Goal: Task Accomplishment & Management: Manage account settings

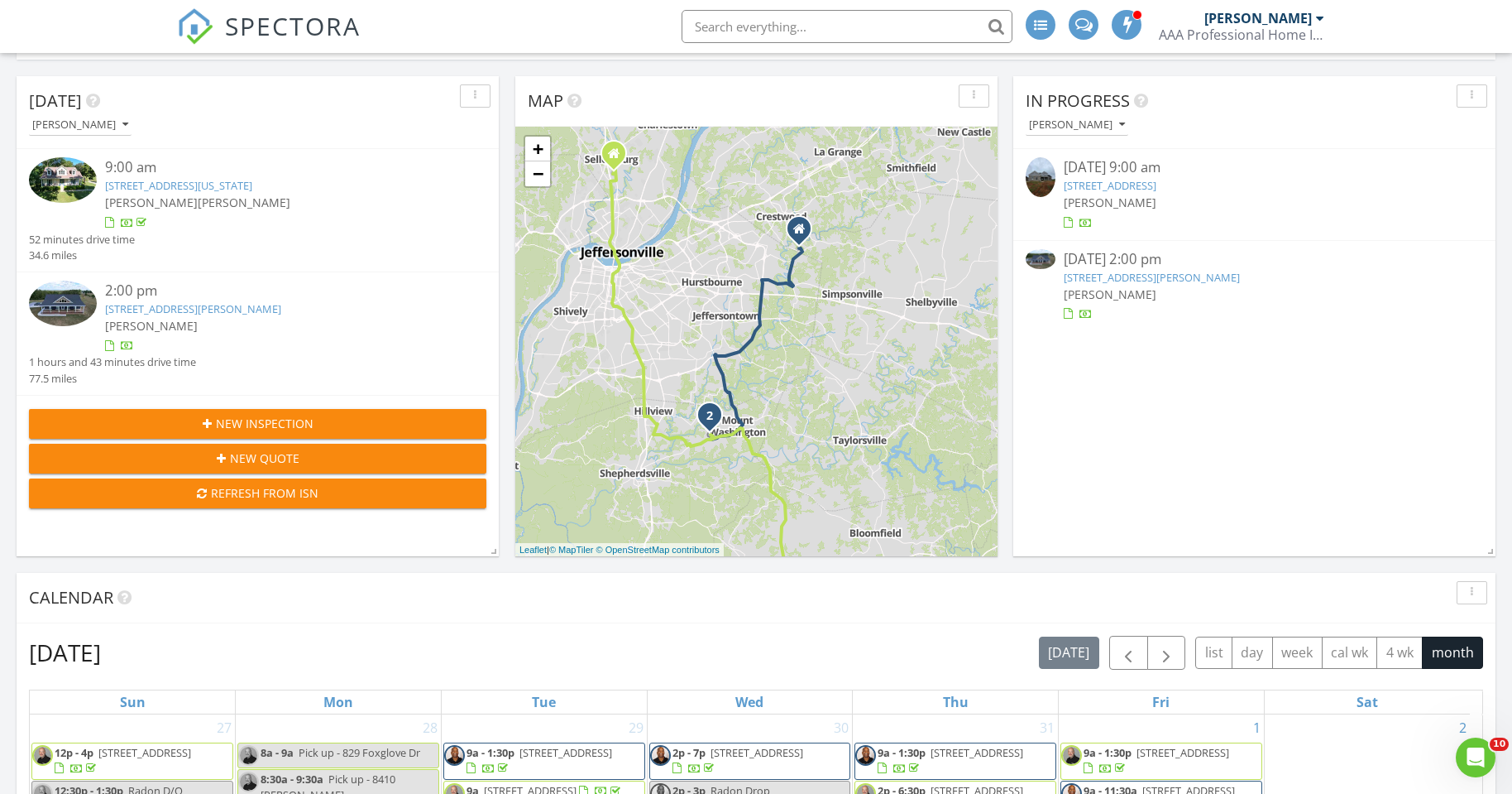
scroll to position [139, 0]
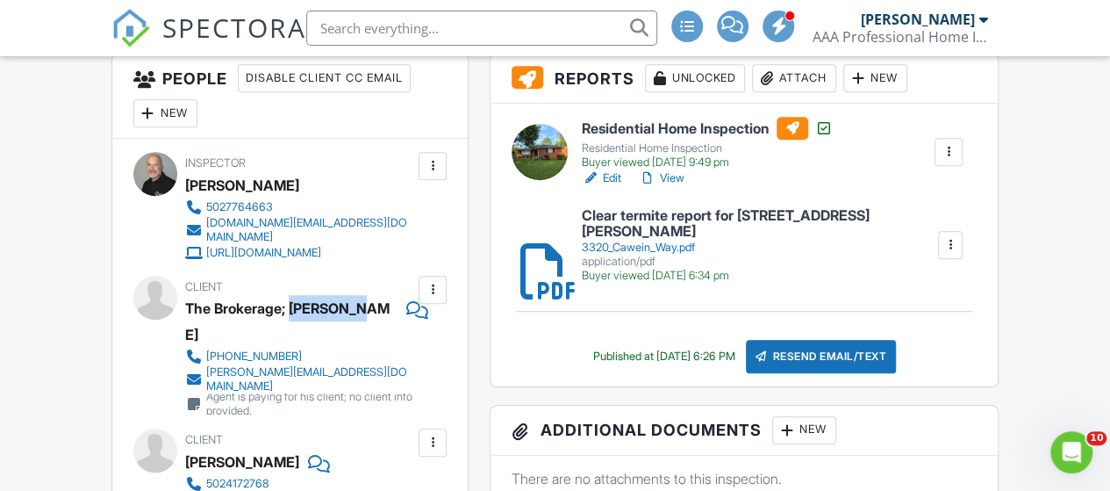
drag, startPoint x: 362, startPoint y: 296, endPoint x: 291, endPoint y: 296, distance: 71.1
click at [291, 296] on div "The Brokerage; [PERSON_NAME]" at bounding box center [291, 321] width 213 height 53
copy div "Eric Bumm"
click at [435, 334] on div "Client The Brokerage; Eric Bumm 859-229-5632 eric@thebrokerageky.com Agent is p…" at bounding box center [342, 345] width 314 height 139
drag, startPoint x: 420, startPoint y: 329, endPoint x: 207, endPoint y: 338, distance: 212.6
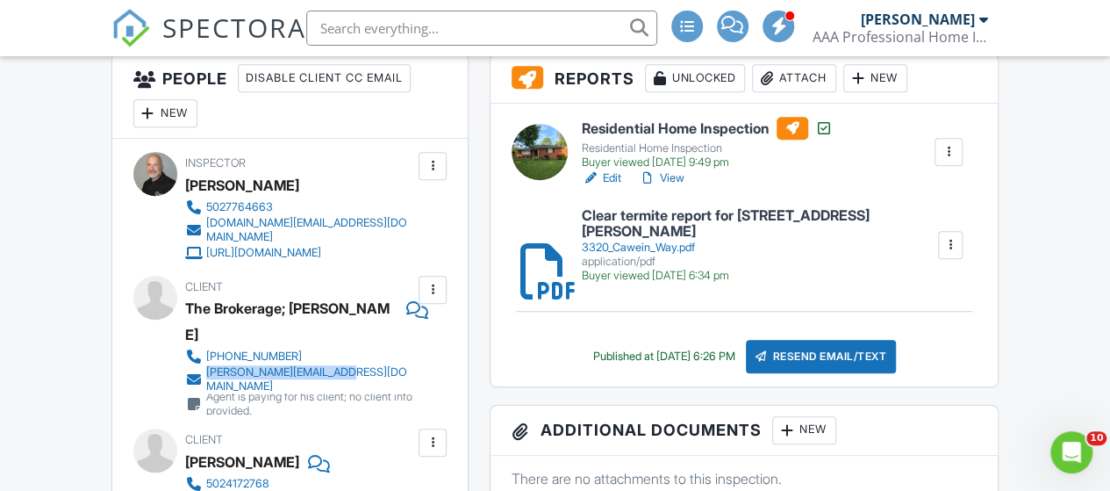
click at [207, 348] on div "859-229-5632 eric@thebrokerageky.com Agent is paying for his client; no client …" at bounding box center [307, 381] width 244 height 67
copy div "[PERSON_NAME][EMAIL_ADDRESS][DOMAIN_NAME]"
click at [463, 323] on div "Client The Brokerage; Eric Bumm 859-229-5632 eric@thebrokerageky.com Agent is p…" at bounding box center [342, 345] width 314 height 139
drag, startPoint x: 438, startPoint y: 318, endPoint x: 205, endPoint y: 315, distance: 232.6
click at [205, 315] on div "Client The Brokerage; Eric Bumm 859-229-5632 eric@thebrokerageky.com Agent is p…" at bounding box center [342, 345] width 314 height 139
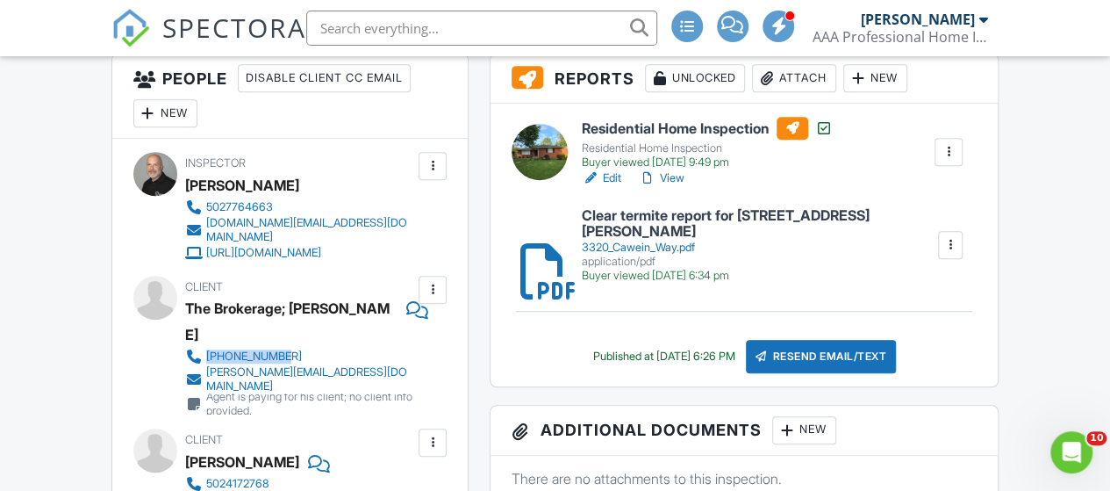
copy div "859-229-5632"
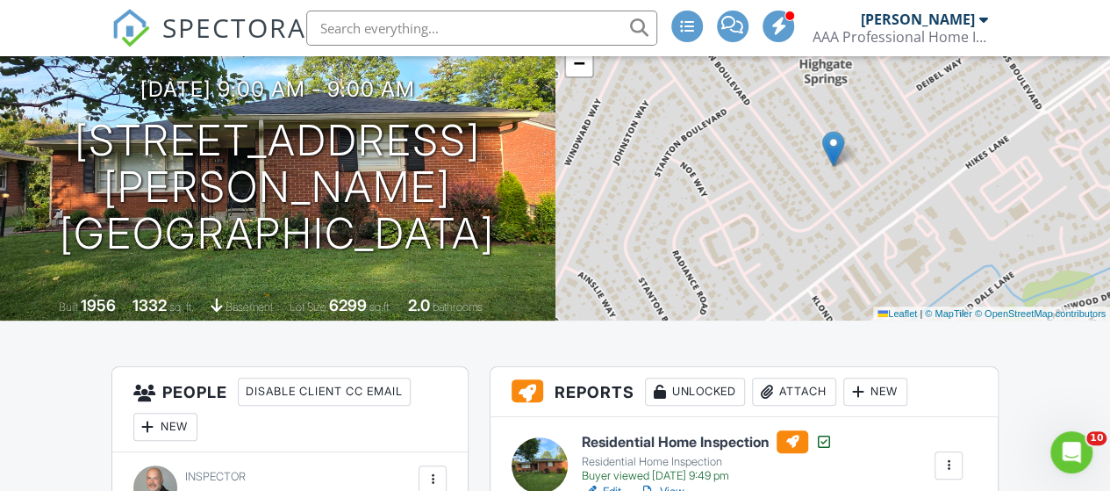
scroll to position [140, 0]
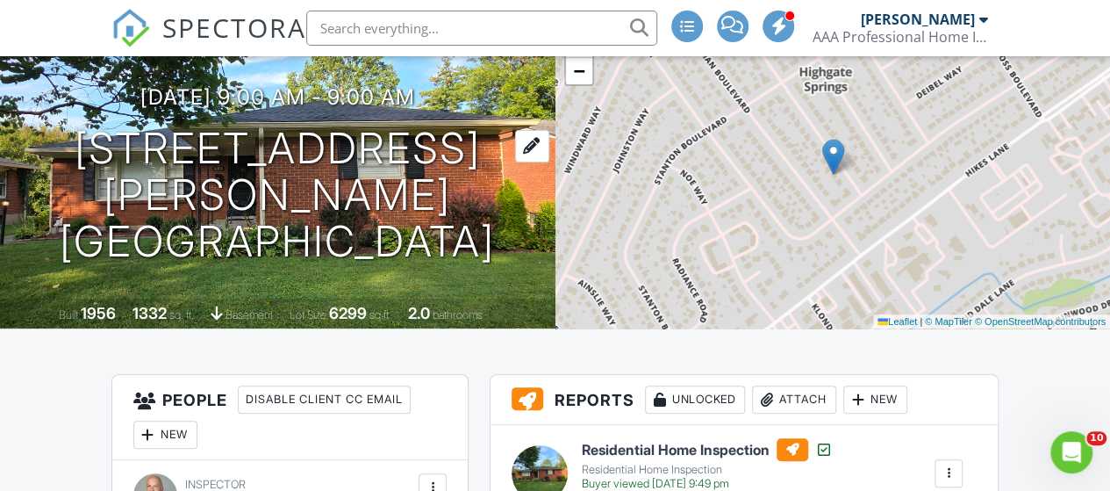
click at [268, 168] on h1 "3320 Cawein Way Louisville, KY 40220" at bounding box center [277, 195] width 499 height 139
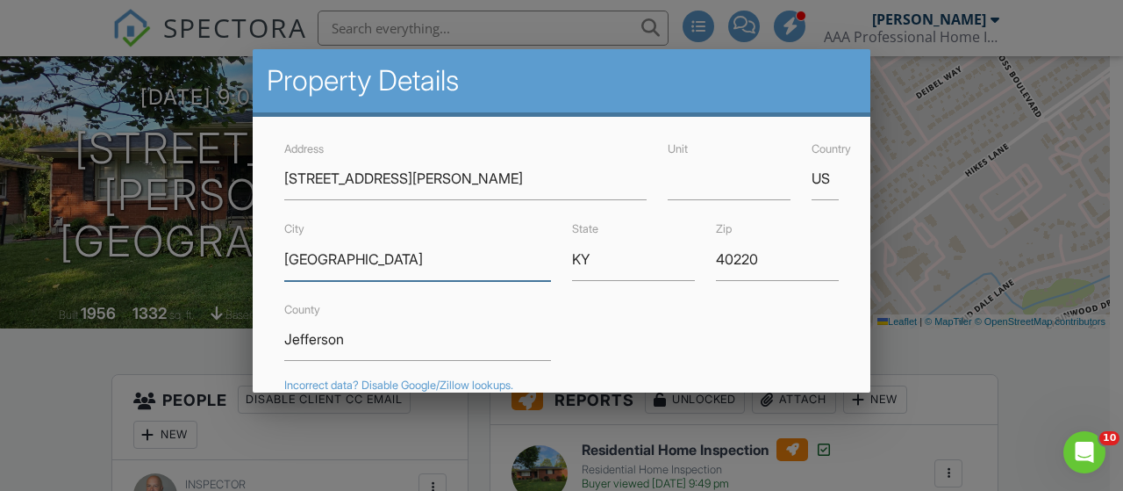
click at [304, 256] on input "Louisville" at bounding box center [417, 259] width 267 height 43
click at [456, 165] on input "3320 Cawein Way" at bounding box center [465, 178] width 362 height 43
drag, startPoint x: 451, startPoint y: 169, endPoint x: 283, endPoint y: 180, distance: 168.8
click at [283, 180] on div "Address 3320 Cawein Way" at bounding box center [466, 169] width 384 height 62
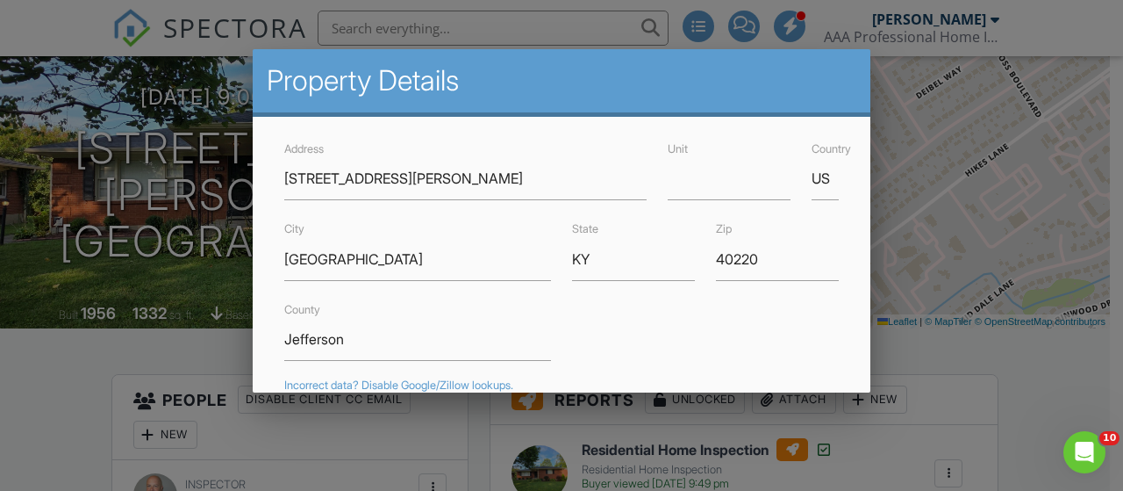
click at [1037, 351] on div at bounding box center [561, 219] width 1123 height 614
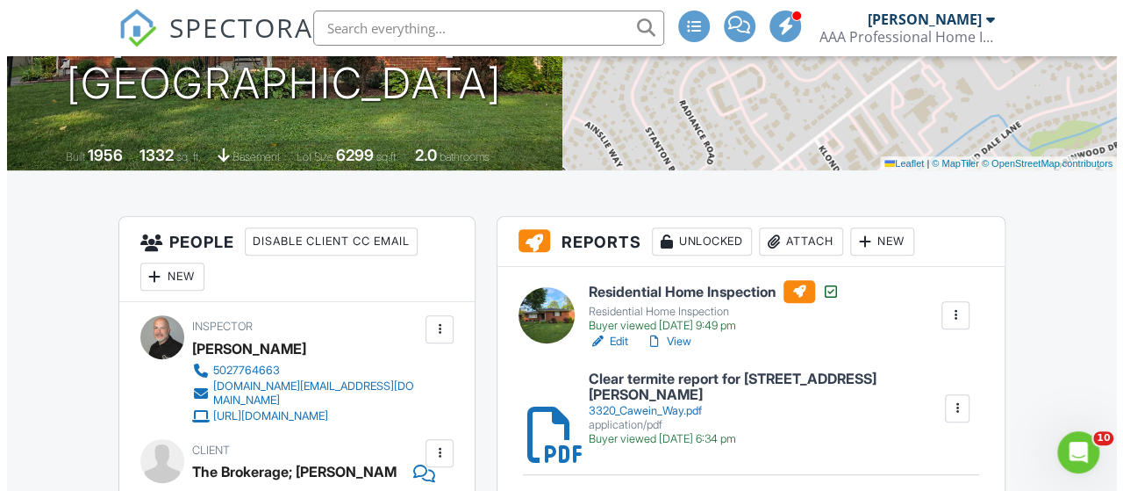
scroll to position [316, 0]
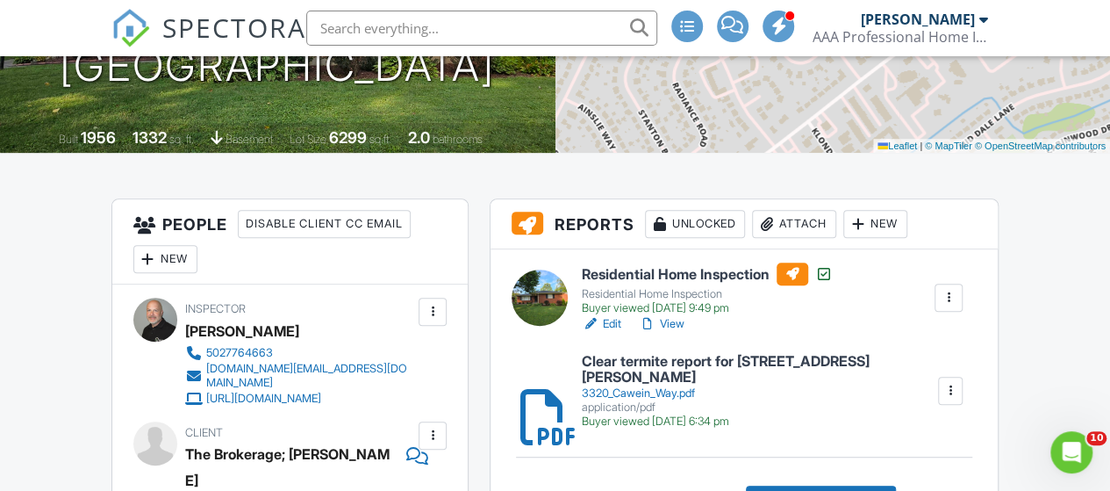
click at [795, 227] on div "Attach" at bounding box center [794, 224] width 84 height 28
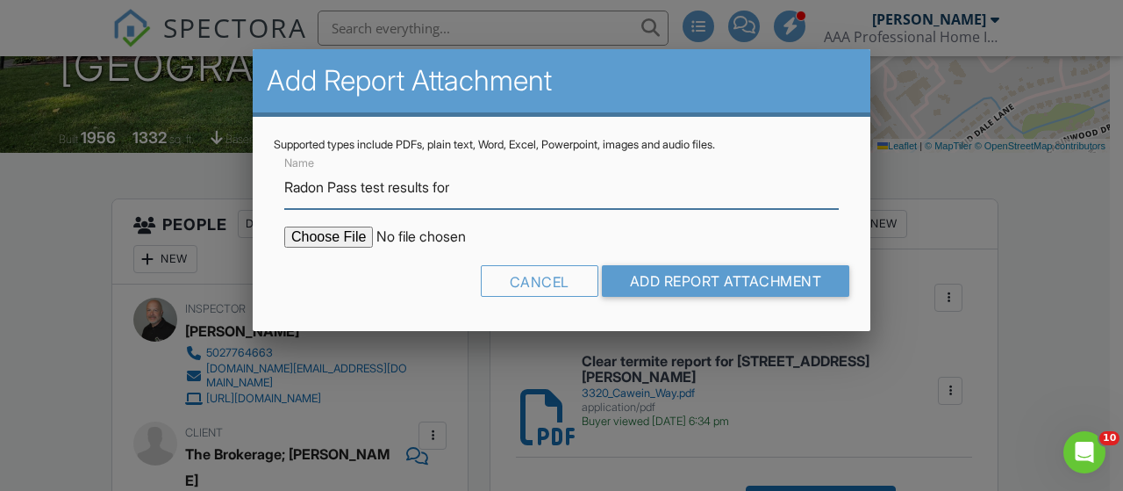
paste input "3320 Cawein Way"
type input "Radon Pass test results for 3320 Cawein Way"
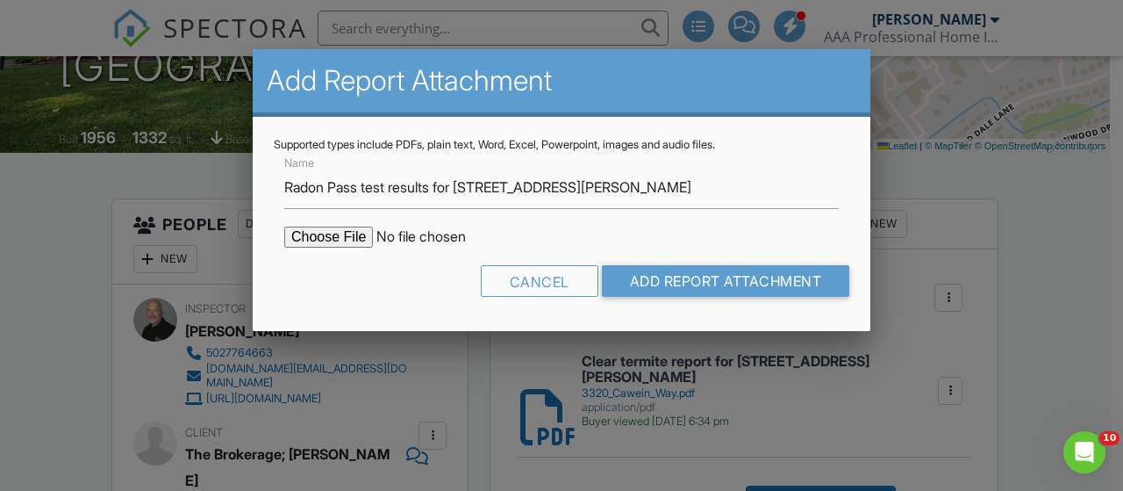
click at [330, 234] on input "file" at bounding box center [433, 236] width 298 height 21
type input "C:\fakepath\3320-Cawein-Way202508272100.pdf"
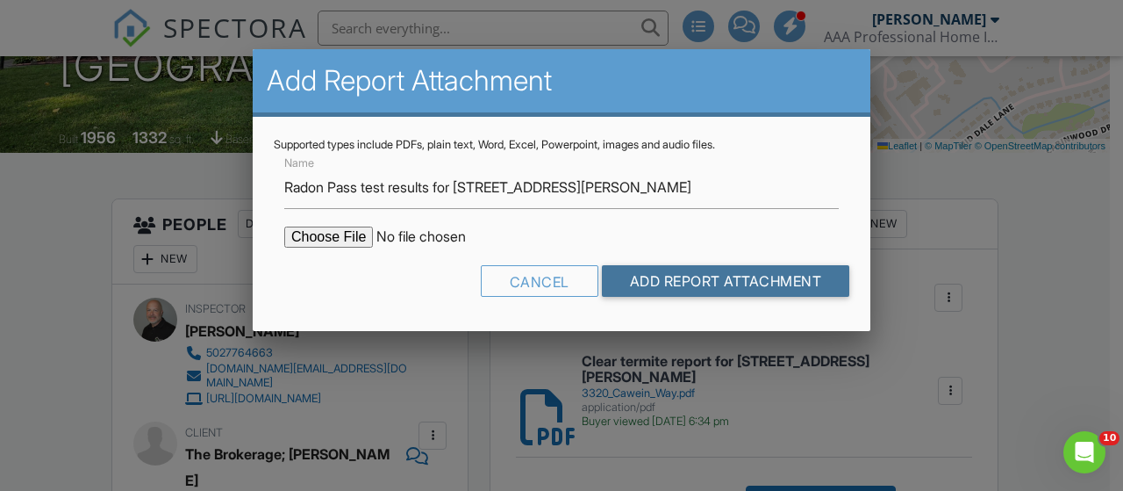
click at [718, 284] on input "Add Report Attachment" at bounding box center [726, 281] width 248 height 32
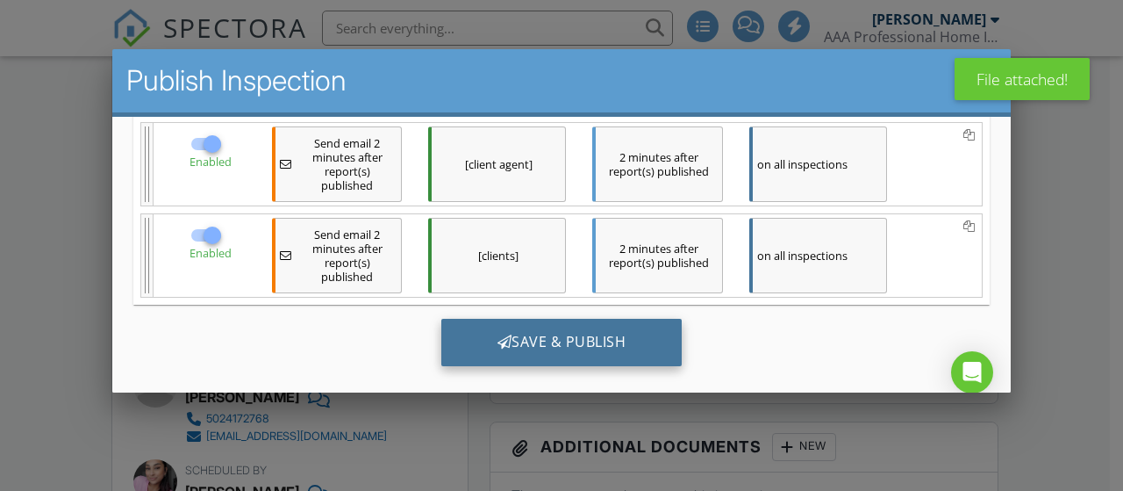
scroll to position [23, 0]
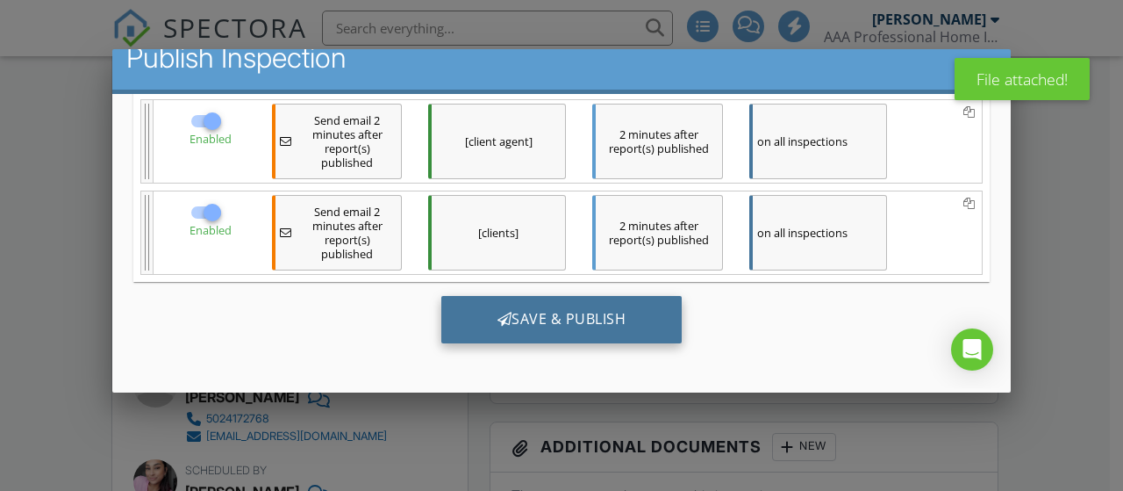
click at [604, 338] on div "Save & Publish" at bounding box center [561, 318] width 241 height 47
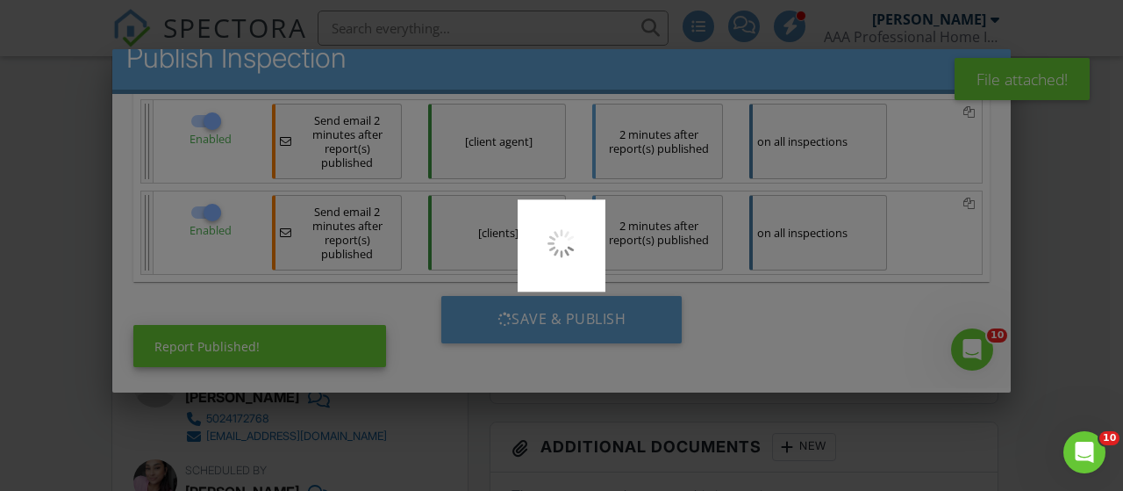
scroll to position [0, 0]
